Goal: Task Accomplishment & Management: Manage account settings

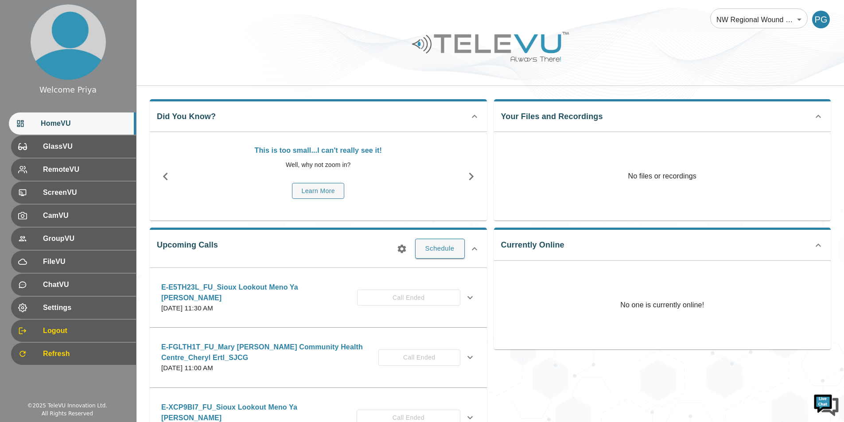
click at [415, 19] on div "PG" at bounding box center [821, 20] width 18 height 18
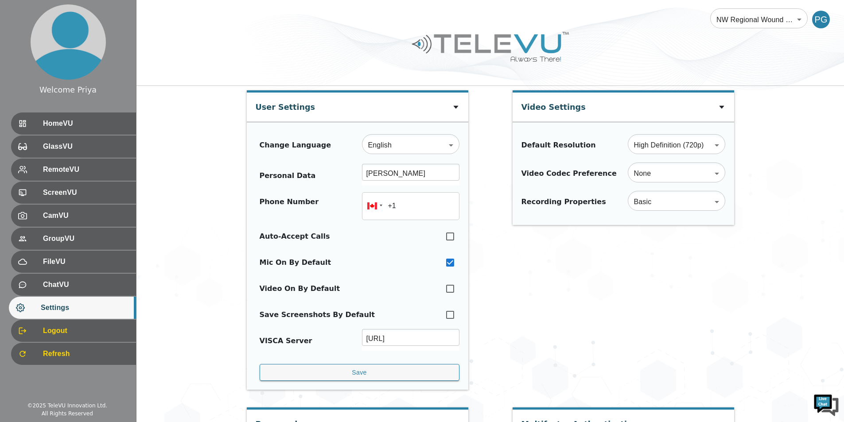
click at [415, 23] on div "PG" at bounding box center [821, 20] width 18 height 18
drag, startPoint x: 80, startPoint y: 329, endPoint x: 87, endPoint y: 331, distance: 6.9
click at [82, 330] on span "Logout" at bounding box center [85, 331] width 88 height 11
